Goal: Task Accomplishment & Management: Complete application form

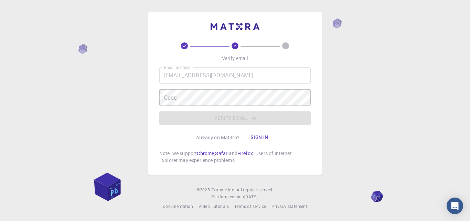
click at [184, 93] on div "Email address [EMAIL_ADDRESS][DOMAIN_NAME] Email address Code Code Verify email" at bounding box center [234, 96] width 151 height 58
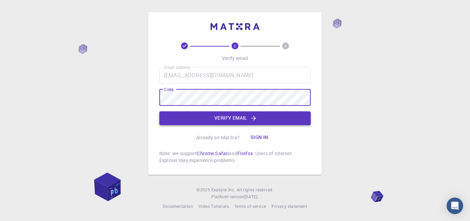
click at [193, 114] on button "Verify email" at bounding box center [234, 118] width 151 height 14
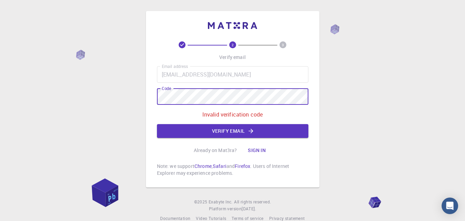
click at [155, 97] on div "2 3 Verify email Email address [EMAIL_ADDRESS][DOMAIN_NAME] Email address Code …" at bounding box center [232, 99] width 173 height 176
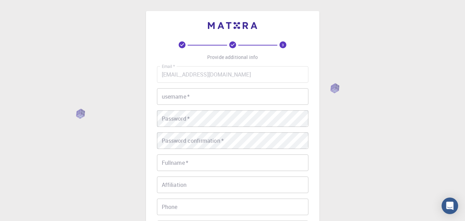
drag, startPoint x: 191, startPoint y: 96, endPoint x: 201, endPoint y: 109, distance: 16.4
click at [191, 97] on input "username   *" at bounding box center [232, 96] width 151 height 17
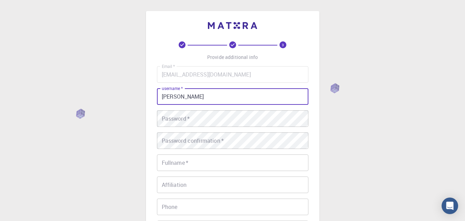
type input "[PERSON_NAME]"
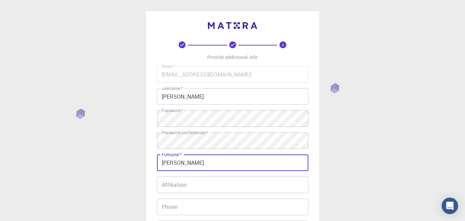
type input "[PERSON_NAME]"
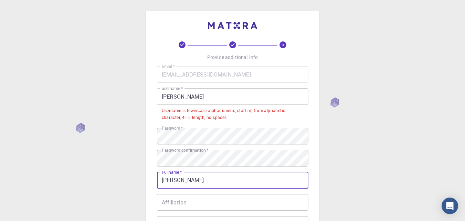
click at [210, 102] on input "[PERSON_NAME]" at bounding box center [232, 96] width 151 height 17
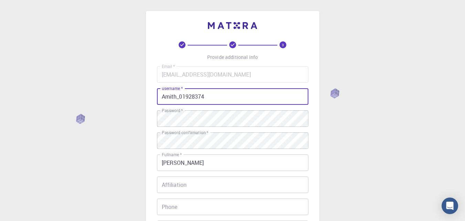
type input "Amith_01928374"
click at [181, 185] on input "Affiliation" at bounding box center [232, 184] width 151 height 17
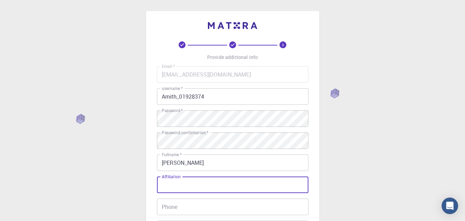
scroll to position [34, 0]
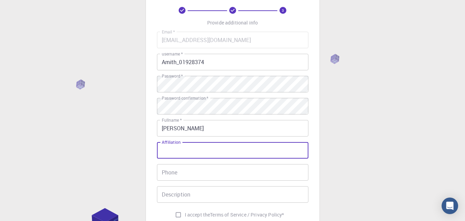
click at [182, 178] on input "Phone" at bounding box center [232, 172] width 151 height 17
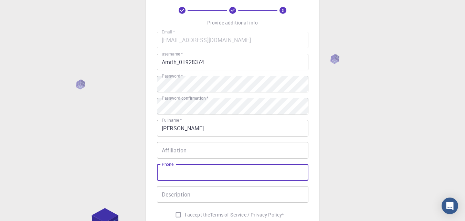
click at [182, 195] on input "Description" at bounding box center [232, 194] width 151 height 17
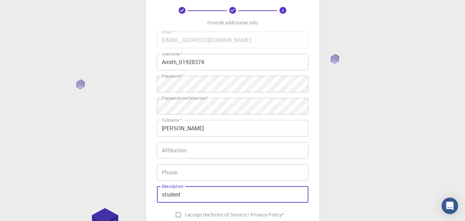
scroll to position [103, 0]
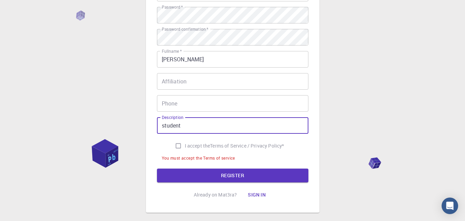
type input "student"
click at [173, 147] on input "I accept the Terms of Service / Privacy Policy *" at bounding box center [178, 145] width 13 height 13
checkbox input "true"
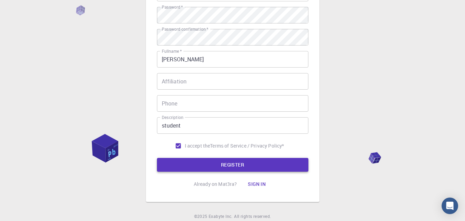
click at [173, 160] on button "REGISTER" at bounding box center [232, 165] width 151 height 14
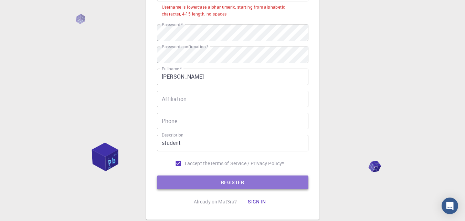
click at [281, 184] on button "REGISTER" at bounding box center [232, 182] width 151 height 14
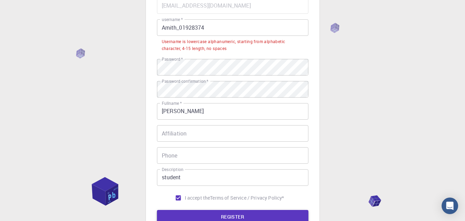
scroll to position [34, 0]
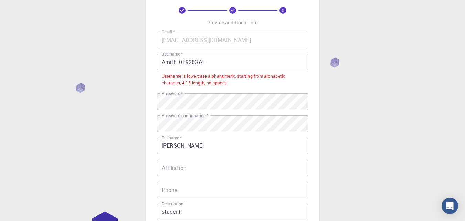
click at [164, 63] on input "Amith_01928374" at bounding box center [232, 62] width 151 height 17
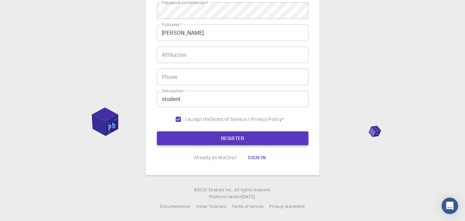
click at [203, 134] on button "REGISTER" at bounding box center [232, 138] width 151 height 14
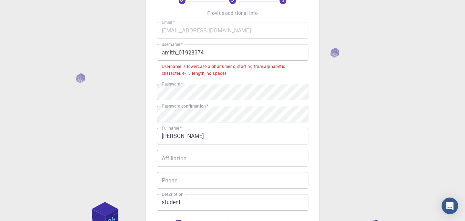
click at [214, 55] on input "amith_01928374" at bounding box center [232, 52] width 151 height 17
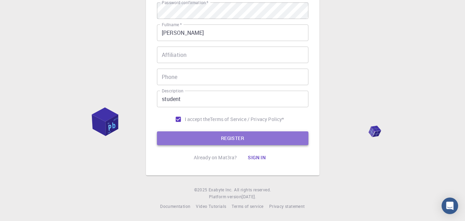
click at [209, 134] on button "REGISTER" at bounding box center [232, 138] width 151 height 14
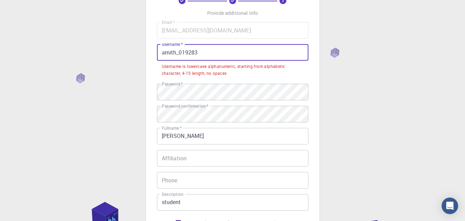
click at [179, 52] on input "amith_019283" at bounding box center [232, 52] width 151 height 17
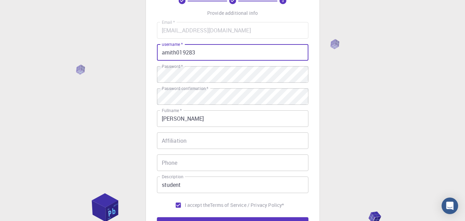
scroll to position [130, 0]
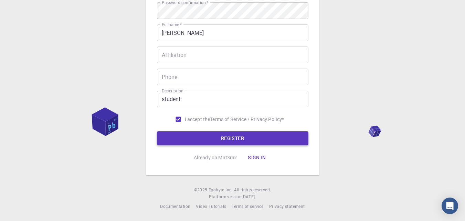
type input "amith019283"
click at [266, 135] on button "REGISTER" at bounding box center [232, 138] width 151 height 14
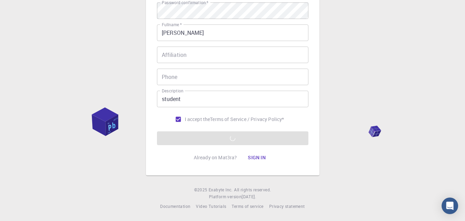
scroll to position [61, 0]
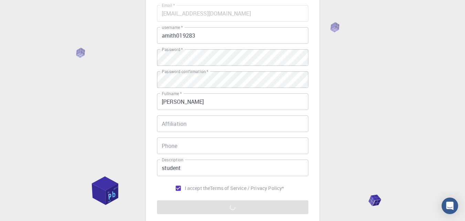
click at [265, 122] on input "Affiliation" at bounding box center [232, 123] width 151 height 17
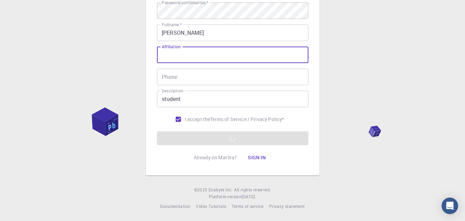
scroll to position [0, 0]
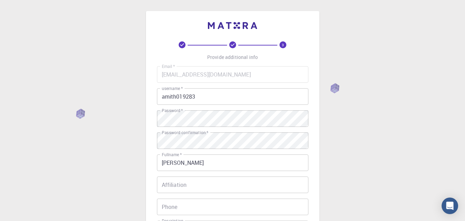
drag, startPoint x: 108, startPoint y: 1, endPoint x: 16, endPoint y: 81, distance: 122.0
click at [16, 84] on div "3 Provide additional info Email   * [EMAIL_ADDRESS][DOMAIN_NAME] Email   * user…" at bounding box center [232, 175] width 465 height 350
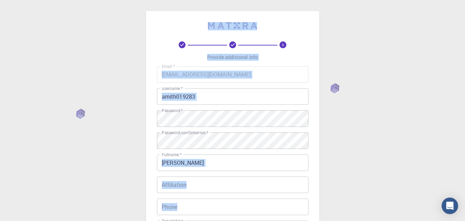
drag, startPoint x: 196, startPoint y: 158, endPoint x: 208, endPoint y: 24, distance: 134.7
click at [208, 24] on div "3 Provide additional info Email   * [EMAIL_ADDRESS][DOMAIN_NAME] Email   * user…" at bounding box center [232, 158] width 151 height 272
click at [88, 51] on div "3 Provide additional info Email   * [EMAIL_ADDRESS][DOMAIN_NAME] Email   * user…" at bounding box center [232, 175] width 465 height 350
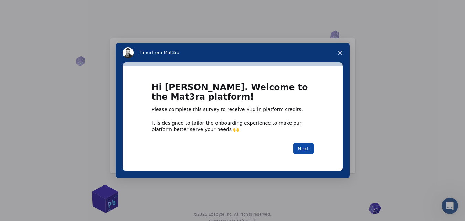
scroll to position [24, 0]
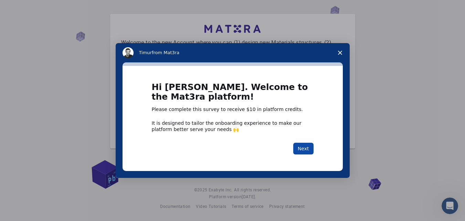
click at [303, 143] on button "Next" at bounding box center [303, 148] width 20 height 12
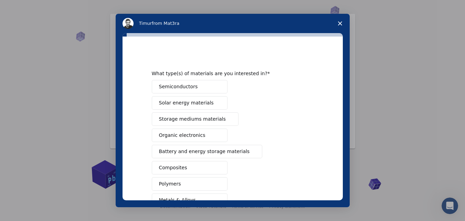
click at [301, 148] on div "Semiconductors Solar energy materials Storage mediums materials Organic electro…" at bounding box center [233, 175] width 162 height 191
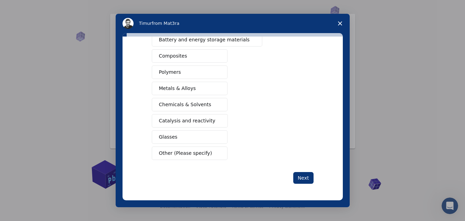
scroll to position [8, 0]
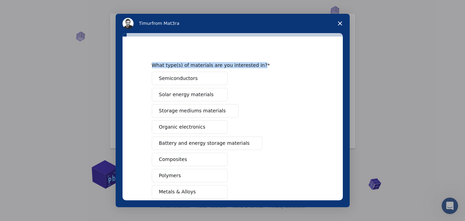
drag, startPoint x: 150, startPoint y: 63, endPoint x: 259, endPoint y: 64, distance: 109.4
click at [259, 64] on div "What type(s) of materials are you interested in?" at bounding box center [227, 65] width 151 height 6
drag, startPoint x: 264, startPoint y: 64, endPoint x: 261, endPoint y: 95, distance: 31.7
click at [264, 65] on div "What type(s) of materials are you interested in?" at bounding box center [227, 65] width 151 height 6
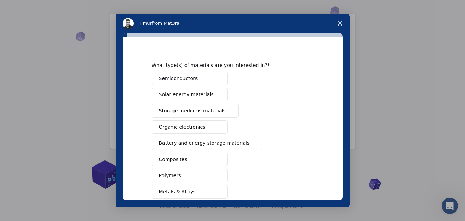
click at [334, 81] on div "What type(s) of materials are you interested in? Semiconductors Solar energy ma…" at bounding box center [232, 117] width 220 height 163
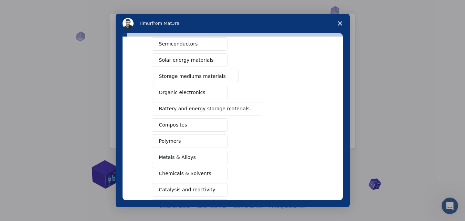
scroll to position [111, 0]
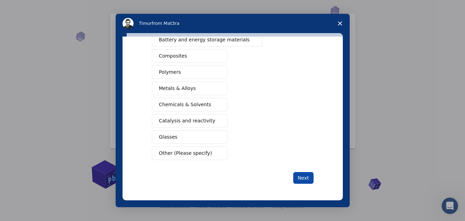
click at [297, 176] on button "Next" at bounding box center [303, 178] width 20 height 12
click at [300, 179] on button "Next" at bounding box center [303, 178] width 20 height 12
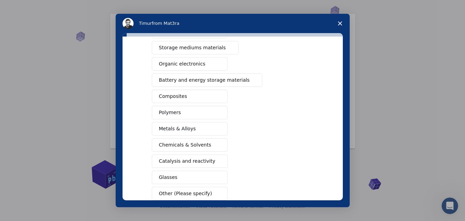
scroll to position [0, 0]
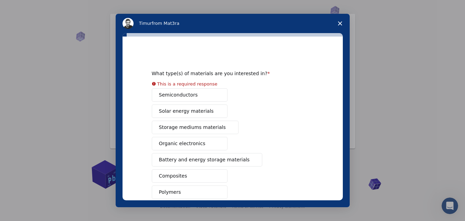
click at [211, 98] on div "Semiconductors Solar energy materials Storage mediums materials Organic electro…" at bounding box center [233, 183] width 162 height 191
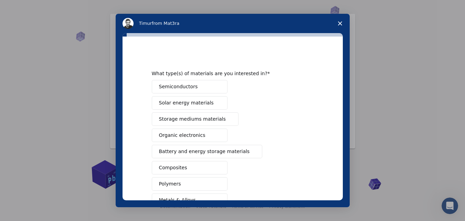
click at [202, 110] on div "Semiconductors Solar energy materials Storage mediums materials Organic electro…" at bounding box center [233, 175] width 162 height 191
click at [182, 120] on span "Storage mediums materials" at bounding box center [192, 118] width 67 height 7
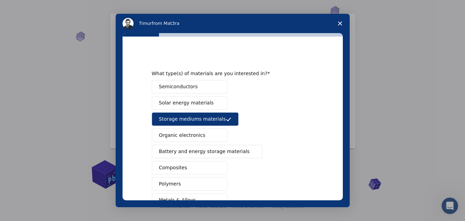
drag, startPoint x: 184, startPoint y: 106, endPoint x: 186, endPoint y: 91, distance: 15.2
click at [184, 106] on span "Solar energy materials" at bounding box center [186, 102] width 55 height 7
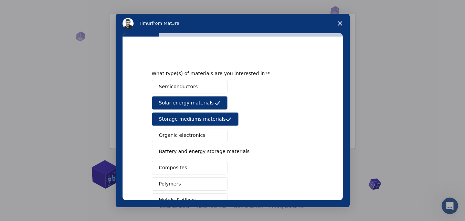
click at [186, 89] on span "Semiconductors" at bounding box center [178, 86] width 39 height 7
click at [185, 135] on span "Organic electronics" at bounding box center [182, 134] width 46 height 7
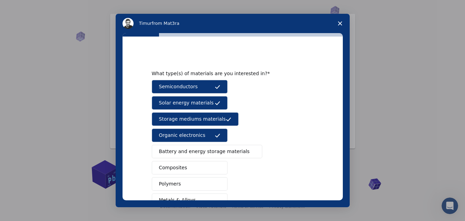
click at [184, 151] on span "Battery and energy storage materials" at bounding box center [204, 151] width 91 height 7
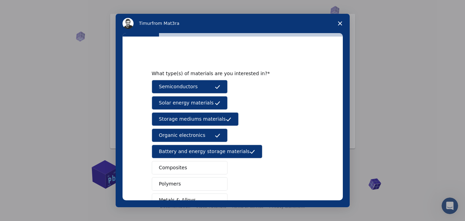
drag, startPoint x: 183, startPoint y: 151, endPoint x: 183, endPoint y: 145, distance: 6.5
click at [183, 151] on span "Battery and energy storage materials" at bounding box center [204, 151] width 91 height 7
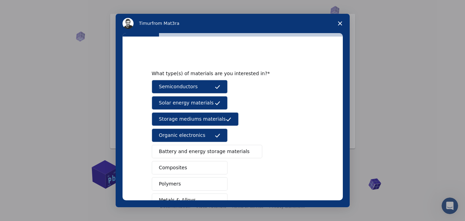
drag, startPoint x: 183, startPoint y: 135, endPoint x: 182, endPoint y: 118, distance: 16.5
click at [183, 134] on span "Organic electronics" at bounding box center [182, 134] width 46 height 7
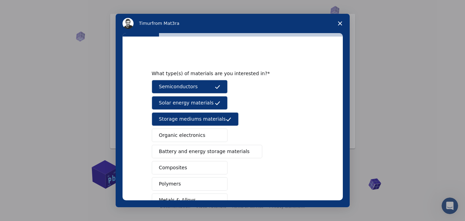
click at [182, 117] on span "Storage mediums materials" at bounding box center [192, 118] width 67 height 7
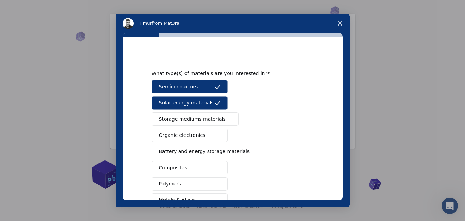
drag, startPoint x: 182, startPoint y: 113, endPoint x: 183, endPoint y: 103, distance: 10.3
click at [182, 111] on div "Semiconductors Solar energy materials Storage mediums materials Organic electro…" at bounding box center [233, 175] width 162 height 191
click at [184, 98] on button "Solar energy materials" at bounding box center [190, 102] width 76 height 13
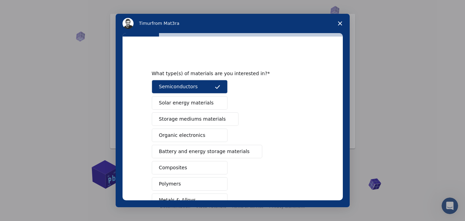
click at [190, 84] on span "Semiconductors" at bounding box center [178, 86] width 39 height 7
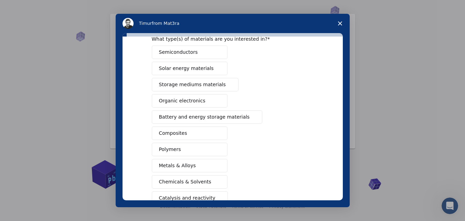
scroll to position [103, 0]
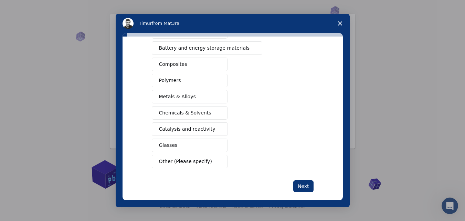
drag, startPoint x: 177, startPoint y: 96, endPoint x: 342, endPoint y: 198, distance: 194.3
click at [177, 96] on span "Metals & Alloys" at bounding box center [177, 96] width 37 height 7
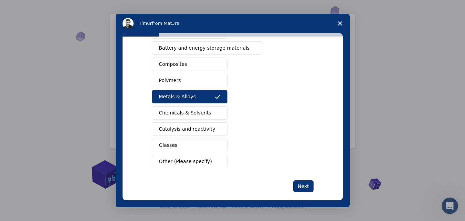
click at [199, 146] on button "Glasses" at bounding box center [190, 144] width 76 height 13
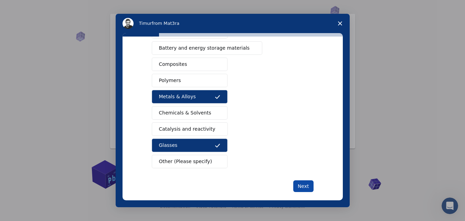
click at [297, 185] on button "Next" at bounding box center [303, 186] width 20 height 12
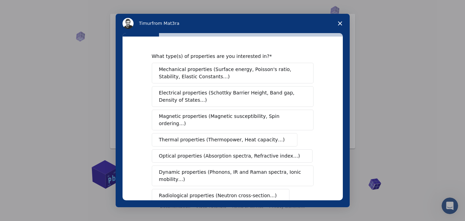
click at [189, 74] on span "Mechanical properties (Surface energy, Poisson's ratio, Stability, Elastic Cons…" at bounding box center [230, 73] width 143 height 14
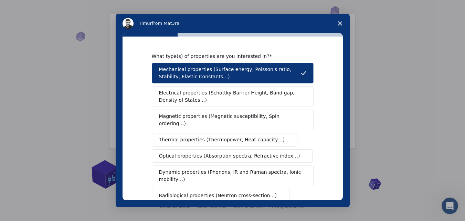
click at [184, 116] on span "Magnetic properties (Magnetic susceptibility, Spin ordering…)" at bounding box center [230, 120] width 142 height 14
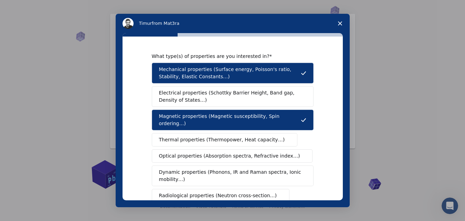
scroll to position [34, 0]
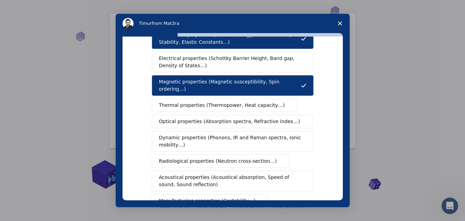
click at [190, 102] on span "Thermal properties (Thermopower, Heat capacity…)" at bounding box center [222, 105] width 126 height 7
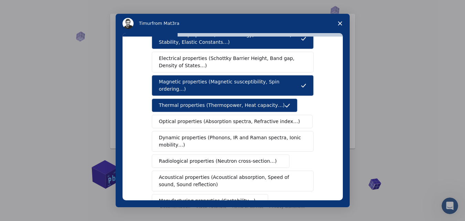
scroll to position [147, 0]
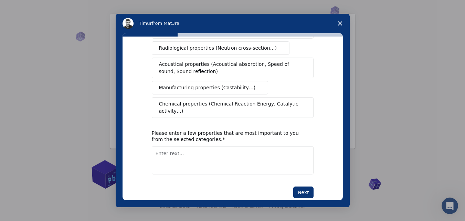
click at [187, 84] on span "Manufacturing properties (Castability…)" at bounding box center [207, 87] width 97 height 7
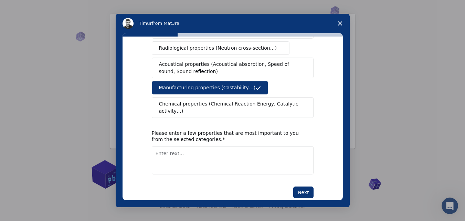
drag, startPoint x: 297, startPoint y: 182, endPoint x: 311, endPoint y: 178, distance: 14.3
click at [302, 186] on button "Next" at bounding box center [303, 192] width 20 height 12
click at [215, 146] on textarea "Enter text..." at bounding box center [233, 160] width 162 height 28
type textarea "malleability and ductility"
click at [301, 186] on button "Next" at bounding box center [303, 192] width 20 height 12
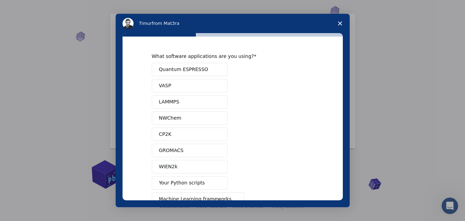
scroll to position [62, 0]
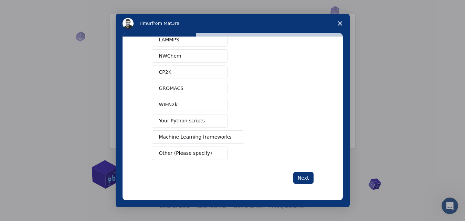
click at [175, 124] on span "Your Python scripts" at bounding box center [182, 120] width 46 height 7
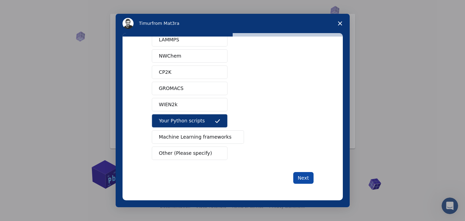
click at [305, 177] on button "Next" at bounding box center [303, 178] width 20 height 12
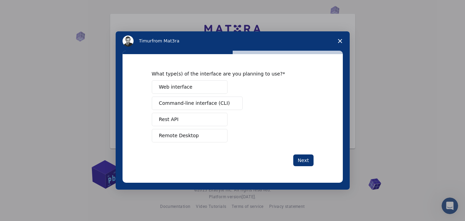
click at [214, 138] on button "Remote Desktop" at bounding box center [190, 135] width 76 height 13
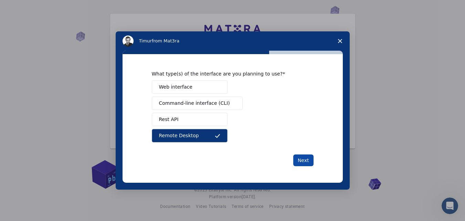
click at [297, 156] on button "Next" at bounding box center [303, 160] width 20 height 12
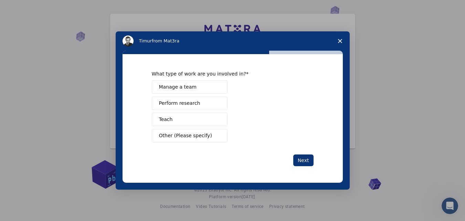
click at [209, 105] on button "Perform research" at bounding box center [190, 102] width 76 height 13
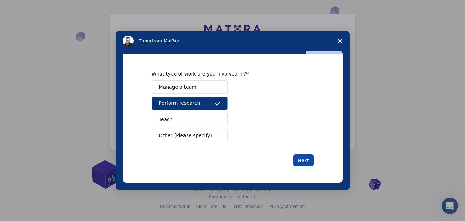
click at [301, 156] on button "Next" at bounding box center [303, 160] width 20 height 12
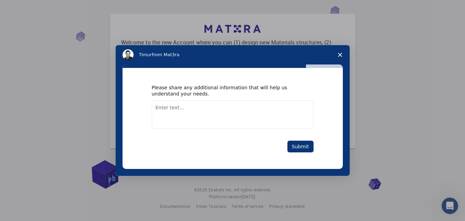
click at [203, 107] on textarea "Enter text..." at bounding box center [233, 114] width 162 height 28
type textarea "I want to create a school project for college applications"
click at [303, 148] on button "Submit" at bounding box center [300, 146] width 26 height 12
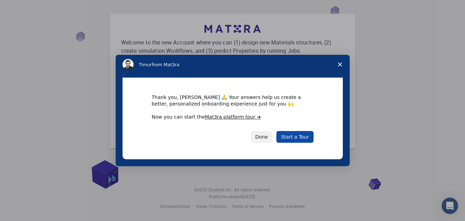
click at [300, 138] on link "Start a Tour" at bounding box center [294, 137] width 37 height 12
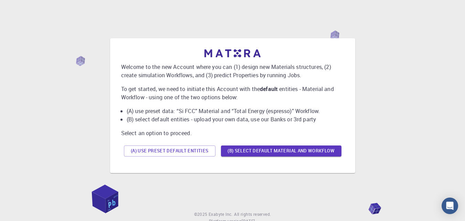
click at [205, 152] on button "(A) Use preset default entities" at bounding box center [170, 150] width 92 height 11
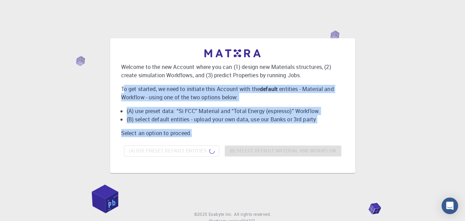
drag, startPoint x: 197, startPoint y: 131, endPoint x: 123, endPoint y: 82, distance: 88.7
click at [123, 82] on div "Welcome to the new Account where you can (1) design new Materials structures, (…" at bounding box center [232, 104] width 223 height 110
click at [263, 88] on b "default" at bounding box center [269, 89] width 18 height 8
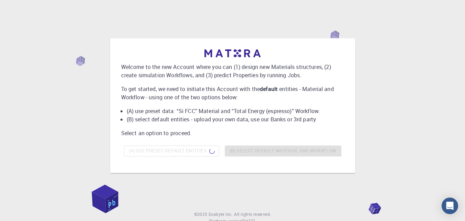
scroll to position [24, 0]
